Goal: Task Accomplishment & Management: Manage account settings

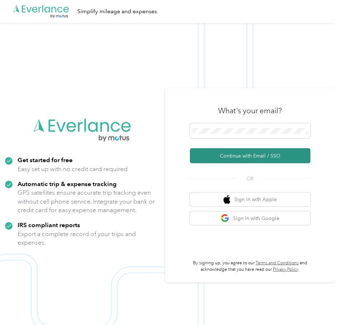
click at [270, 150] on button "Continue with Email / SSO" at bounding box center [250, 155] width 121 height 15
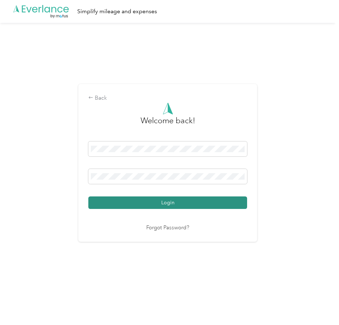
click at [159, 204] on button "Login" at bounding box center [167, 202] width 159 height 13
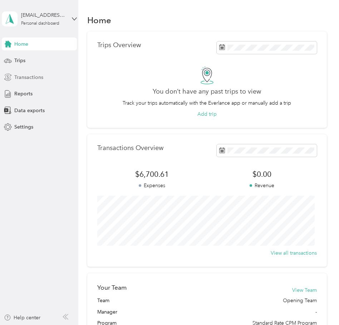
click at [45, 77] on div "Transactions" at bounding box center [39, 77] width 75 height 13
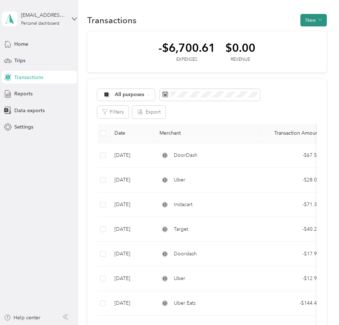
click at [306, 22] on button "New" at bounding box center [313, 20] width 26 height 13
click at [307, 35] on span "Expense" at bounding box center [309, 34] width 19 height 8
